Goal: Check status: Check status

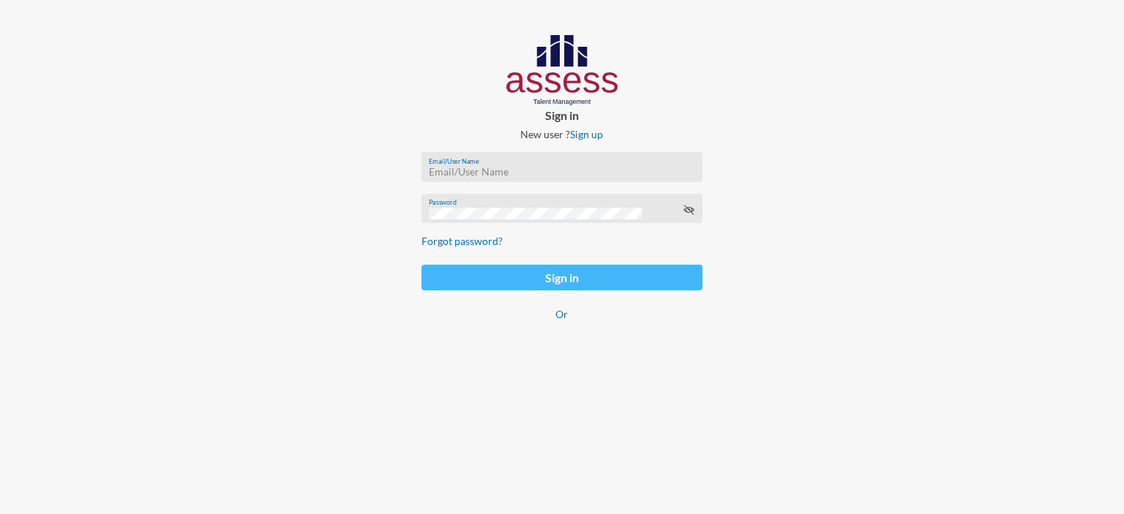
type input "[EMAIL_ADDRESS][DOMAIN_NAME]"
click at [542, 277] on button "Sign in" at bounding box center [562, 278] width 281 height 26
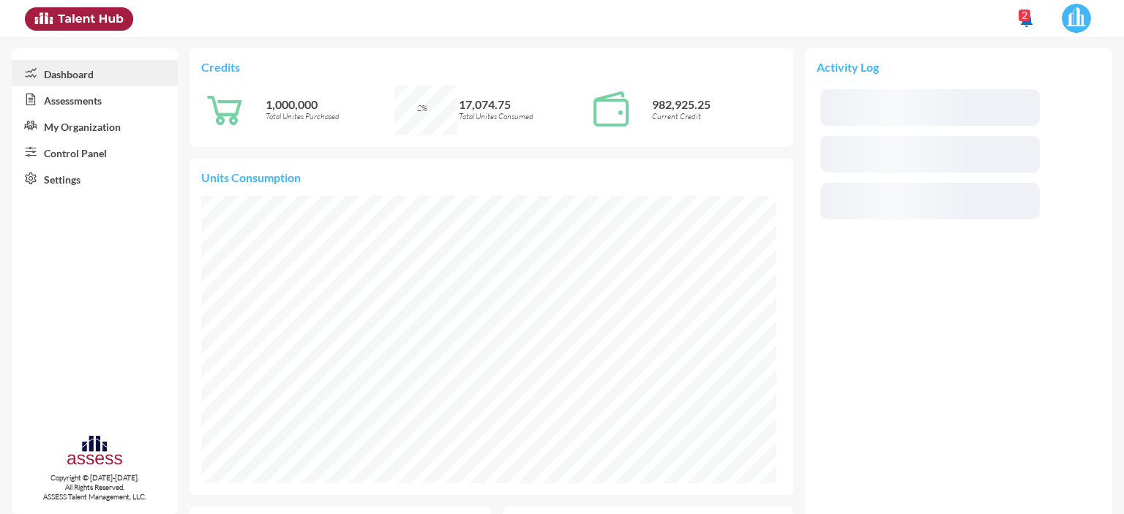
scroll to position [132, 263]
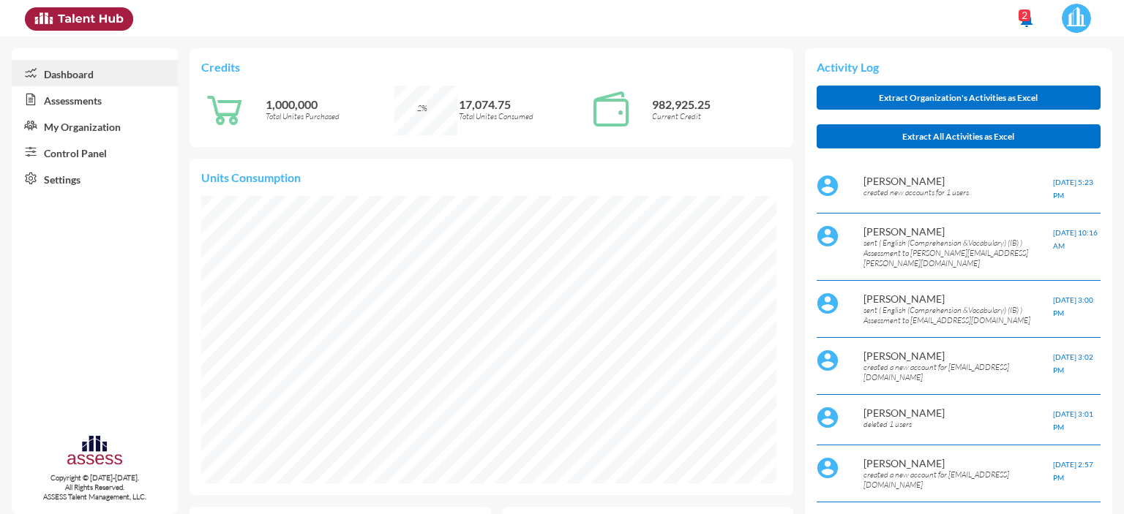
click at [64, 155] on link "Control Panel" at bounding box center [95, 152] width 166 height 26
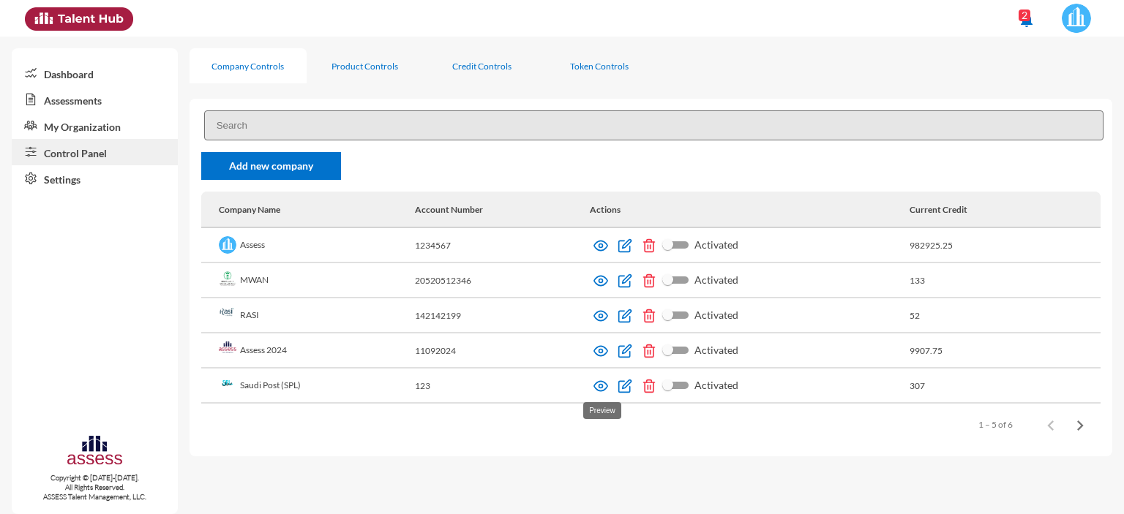
click at [596, 393] on img at bounding box center [601, 386] width 15 height 15
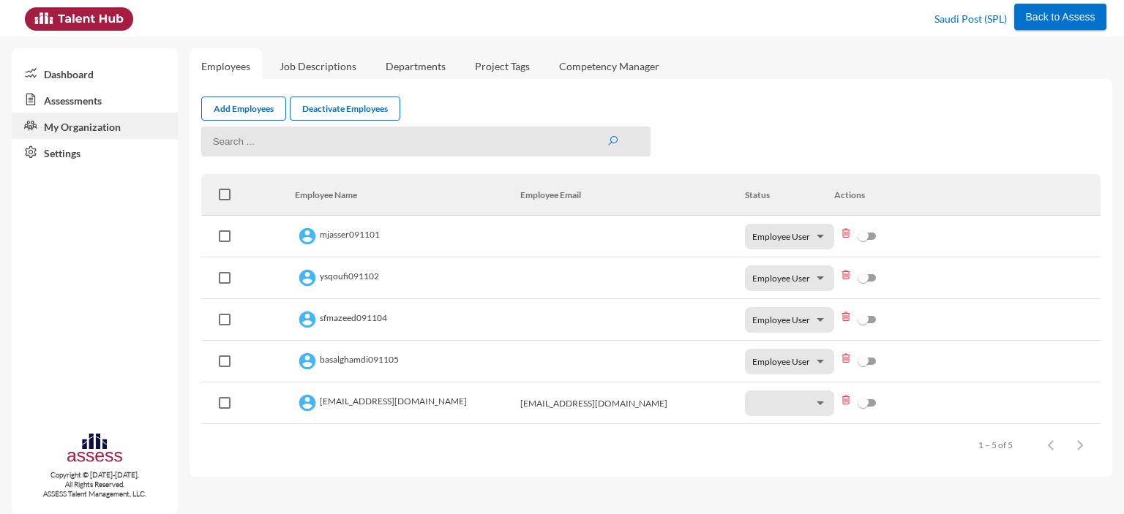
click at [56, 108] on link "Assessments" at bounding box center [95, 99] width 166 height 26
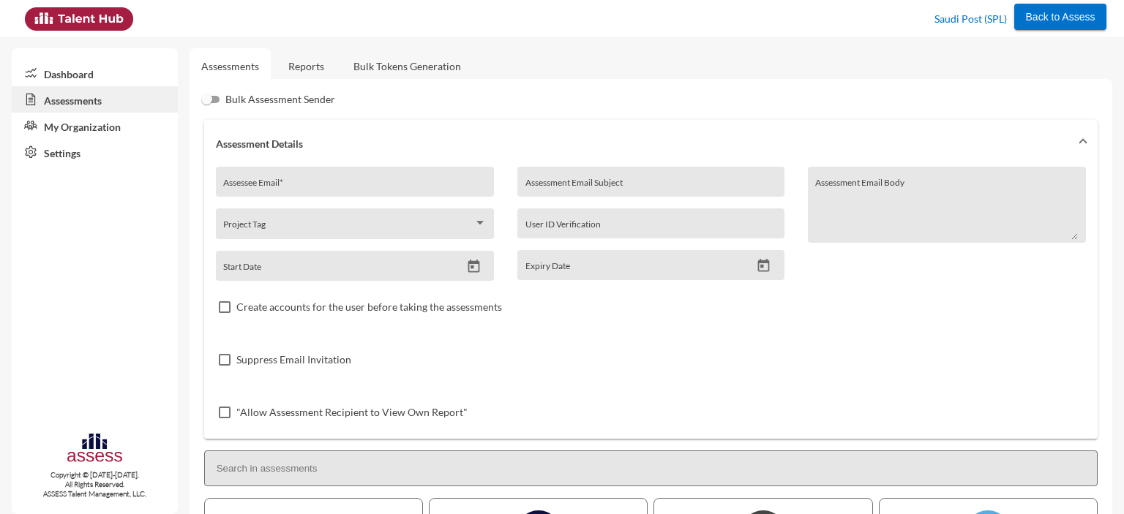
click at [313, 61] on link "Reports" at bounding box center [306, 66] width 59 height 36
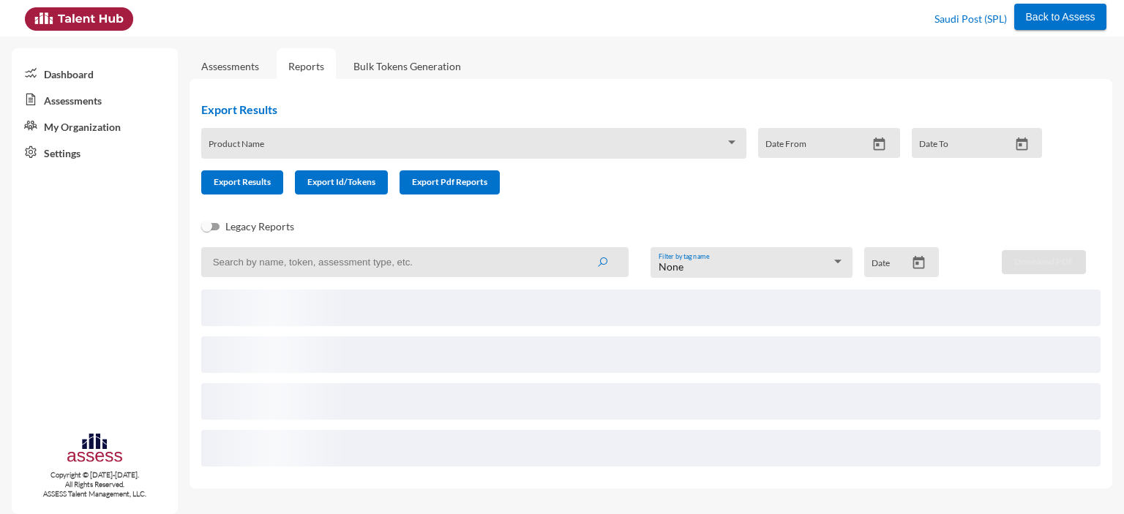
click at [284, 261] on input at bounding box center [414, 262] width 427 height 30
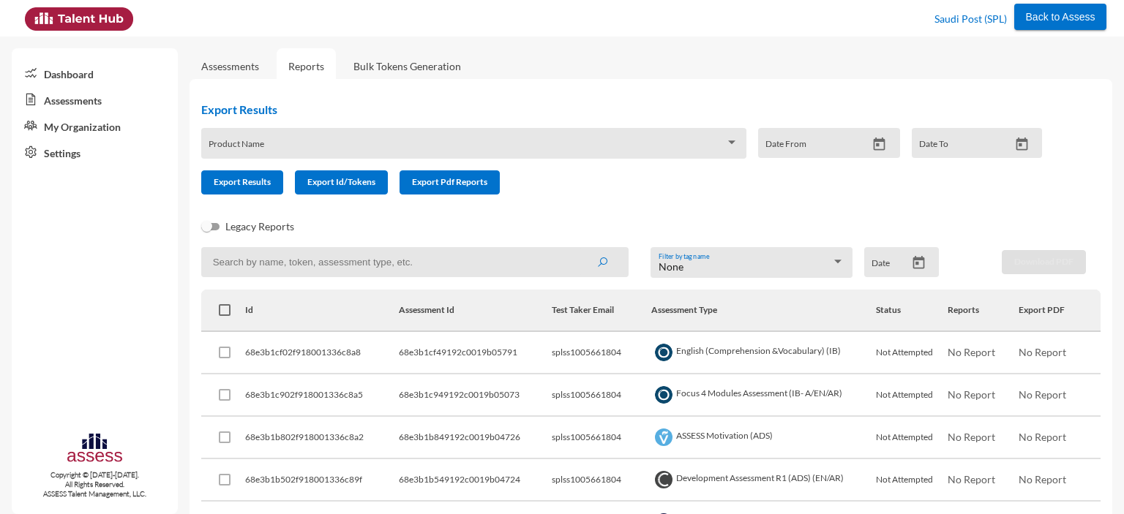
paste input "mhspl15342"
click at [579, 249] on button "submit" at bounding box center [602, 262] width 47 height 26
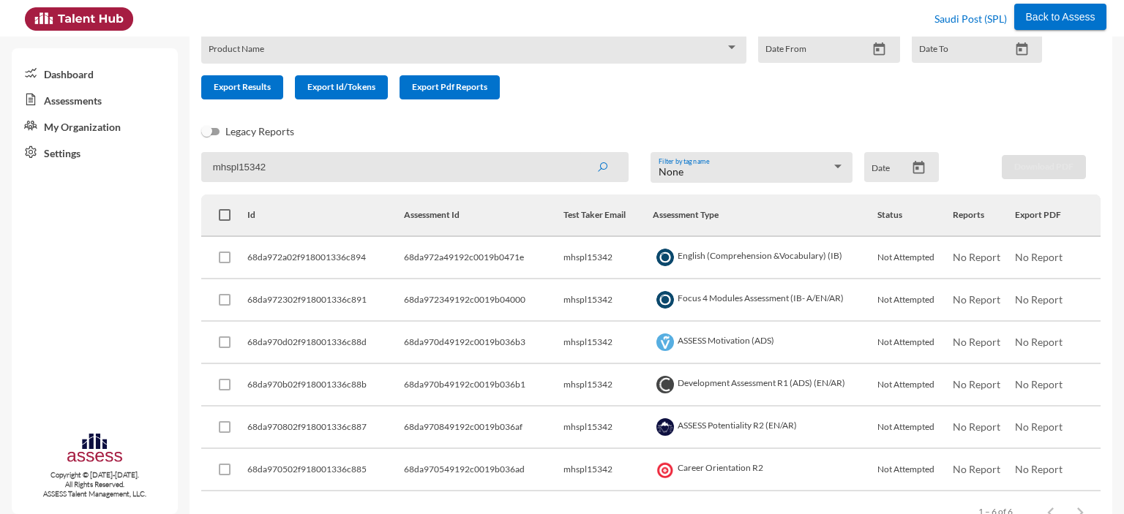
scroll to position [84, 0]
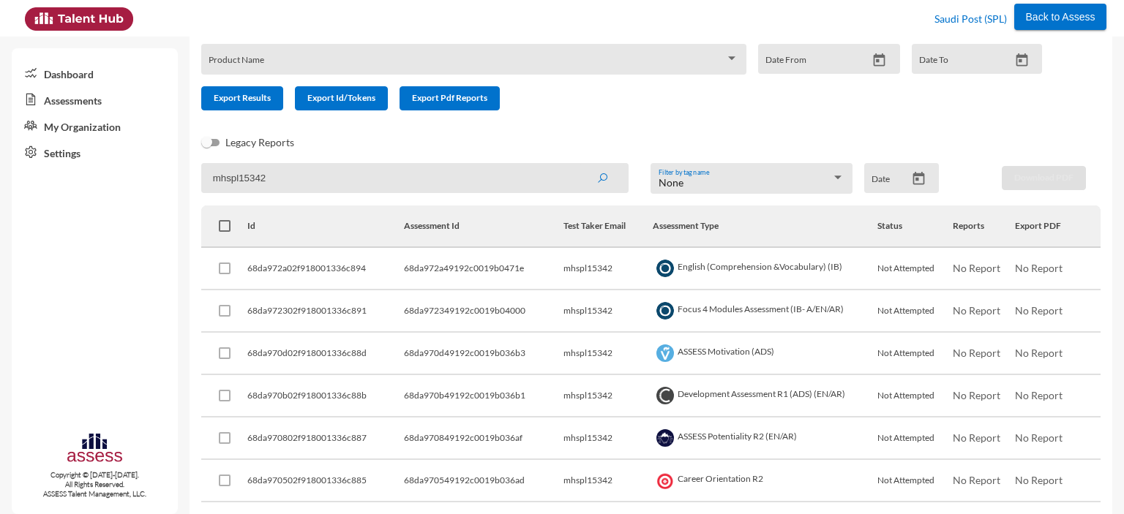
drag, startPoint x: 276, startPoint y: 181, endPoint x: 206, endPoint y: 182, distance: 70.3
click at [206, 182] on input "mhspl15342" at bounding box center [414, 178] width 427 height 30
paste input "SPLSS1005661804"
type input "SPLSS1005661804"
click at [579, 165] on button "submit" at bounding box center [602, 178] width 47 height 26
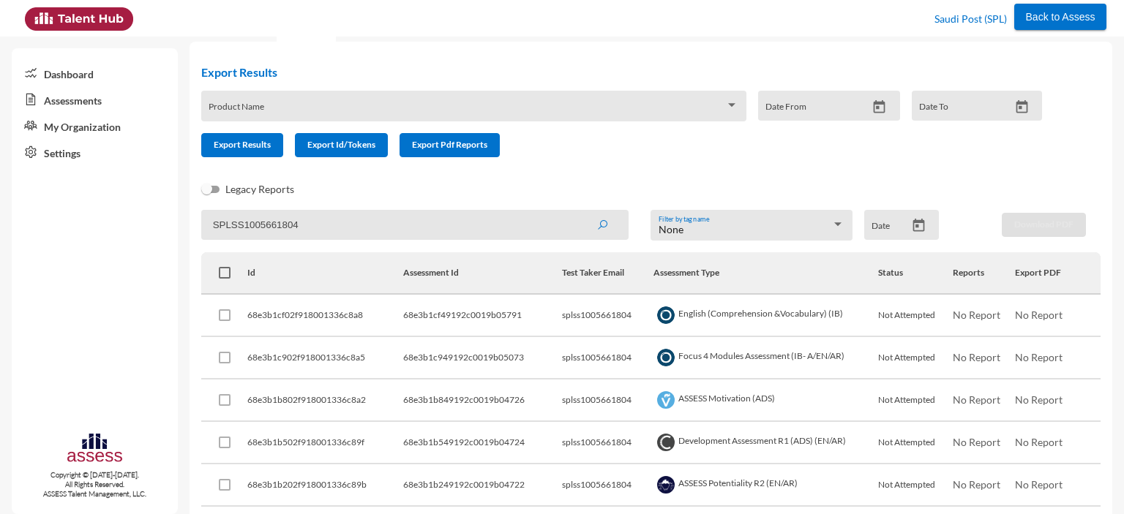
scroll to position [31, 0]
